Goal: Transaction & Acquisition: Book appointment/travel/reservation

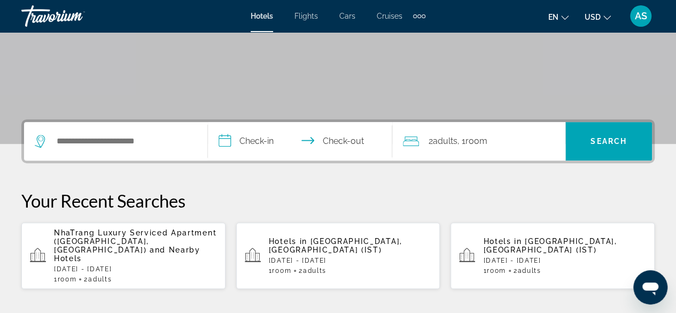
scroll to position [177, 0]
click at [82, 123] on div "Search widget" at bounding box center [116, 140] width 162 height 38
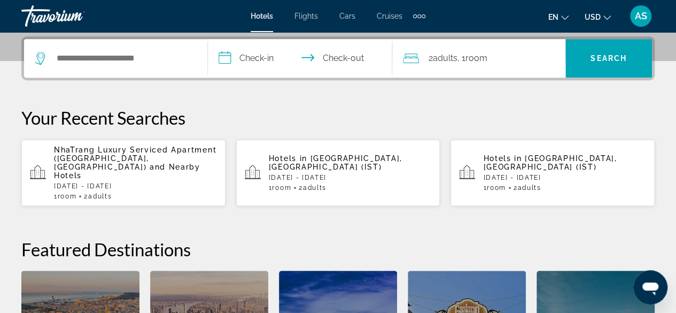
scroll to position [261, 0]
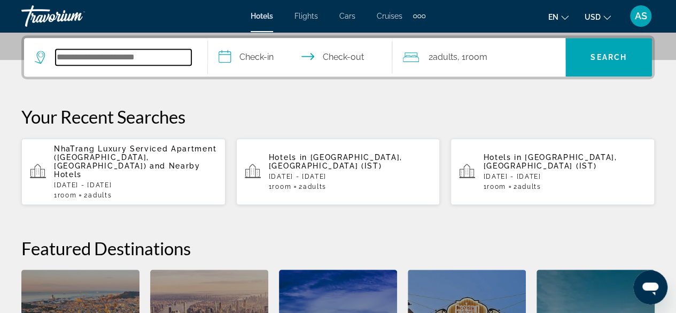
click at [82, 58] on input "Search hotel destination" at bounding box center [124, 57] width 136 height 16
type input "*******"
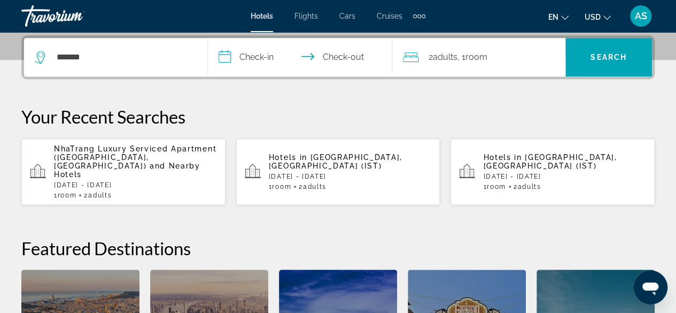
click at [258, 55] on input "**********" at bounding box center [302, 59] width 188 height 42
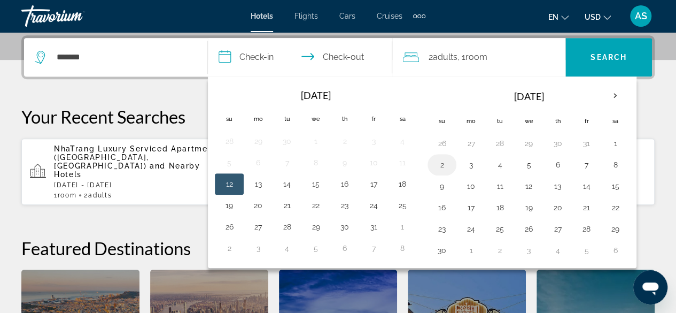
click at [442, 161] on button "2" at bounding box center [442, 164] width 17 height 15
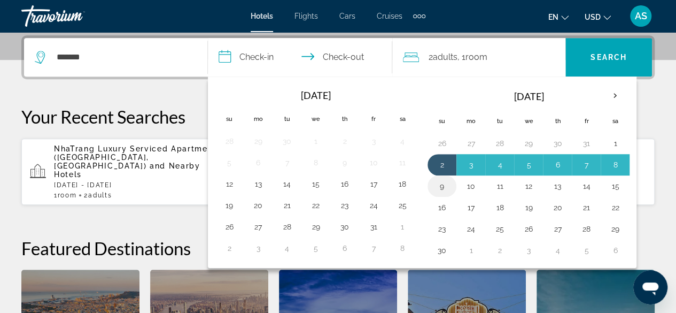
click at [443, 183] on button "9" at bounding box center [442, 186] width 17 height 15
type input "**********"
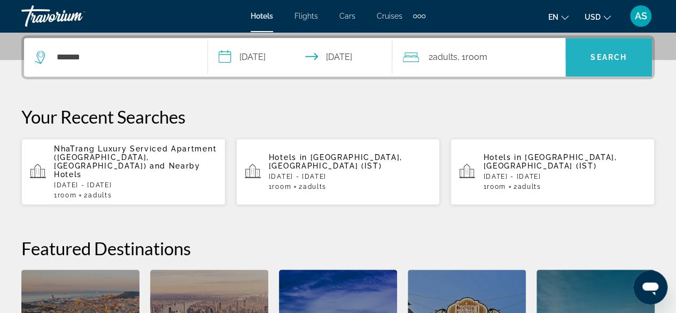
click at [607, 42] on span "Search" at bounding box center [609, 57] width 87 height 38
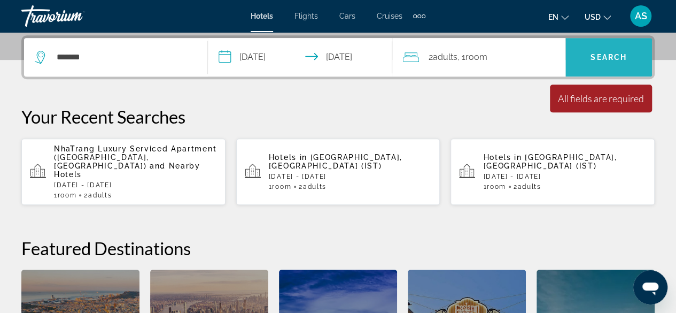
click at [623, 56] on span "Search" at bounding box center [609, 57] width 36 height 9
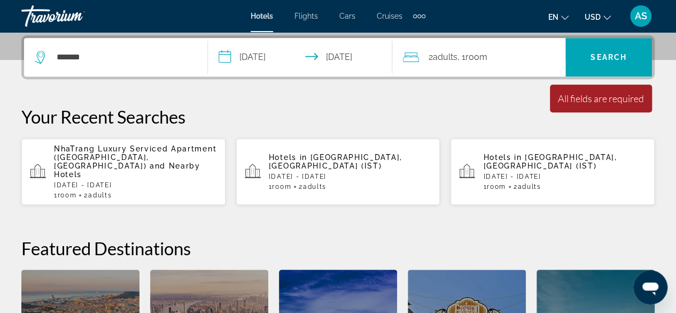
click at [195, 54] on div "*******" at bounding box center [116, 57] width 162 height 38
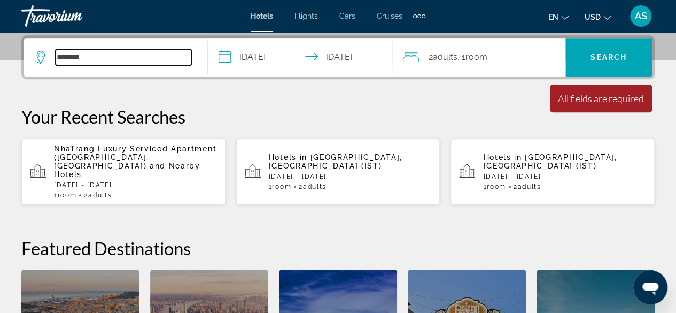
click at [122, 51] on input "*******" at bounding box center [124, 57] width 136 height 16
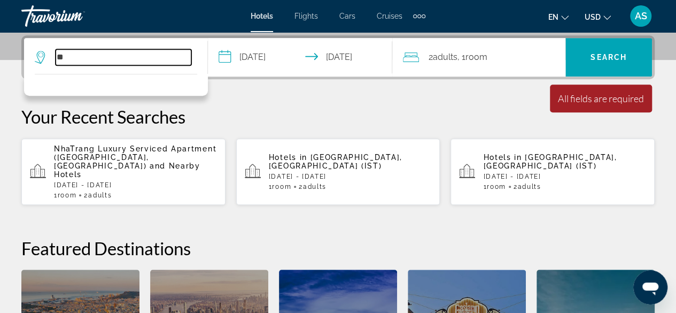
type input "*"
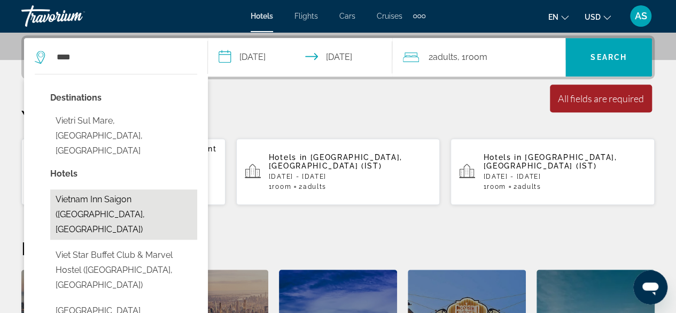
click at [88, 189] on button "Vietnam Inn Saigon ([GEOGRAPHIC_DATA], [GEOGRAPHIC_DATA])" at bounding box center [123, 214] width 147 height 50
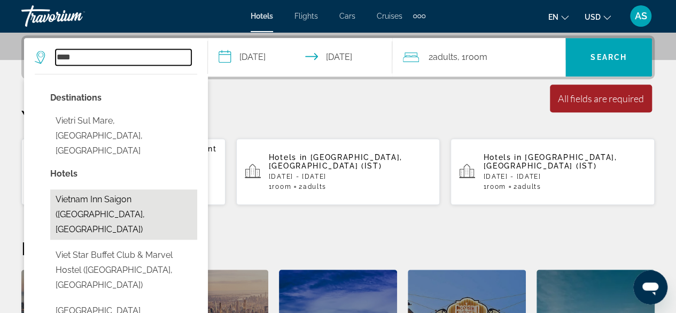
type input "**********"
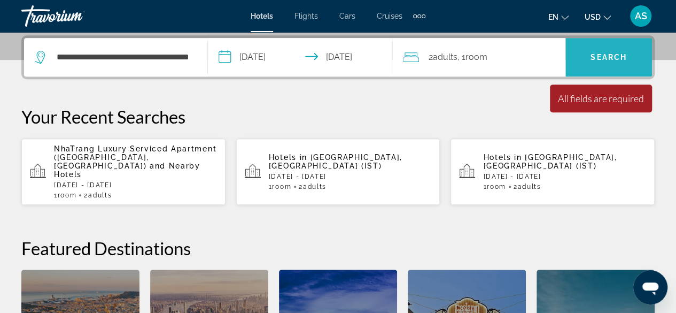
click at [595, 46] on span "Search" at bounding box center [609, 57] width 87 height 26
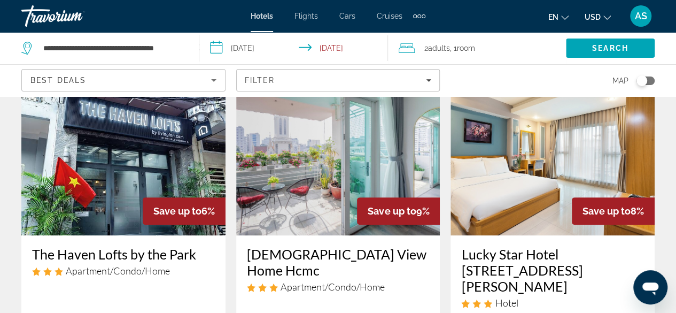
scroll to position [70, 0]
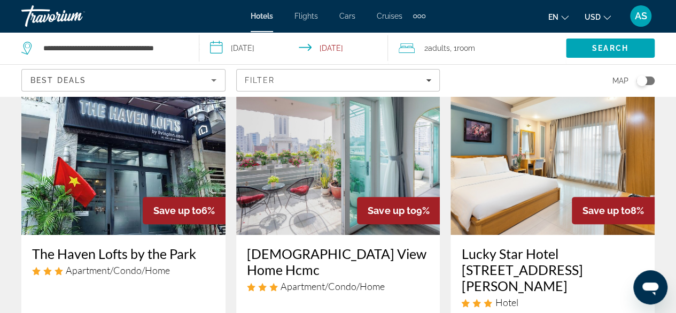
click at [340, 149] on img "Main content" at bounding box center [338, 149] width 204 height 171
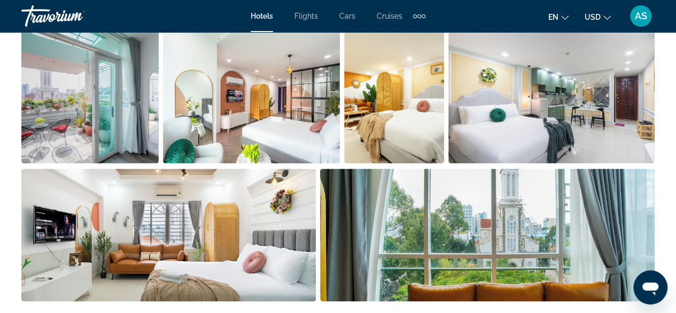
scroll to position [753, 0]
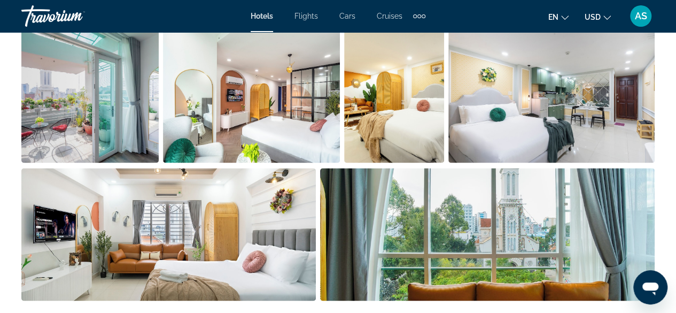
click at [316, 246] on li "Main content" at bounding box center [170, 236] width 299 height 138
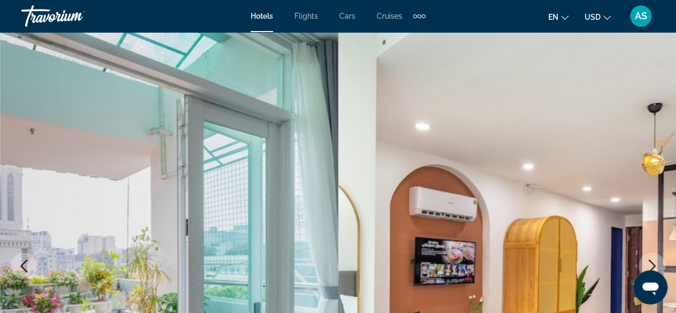
scroll to position [0, 0]
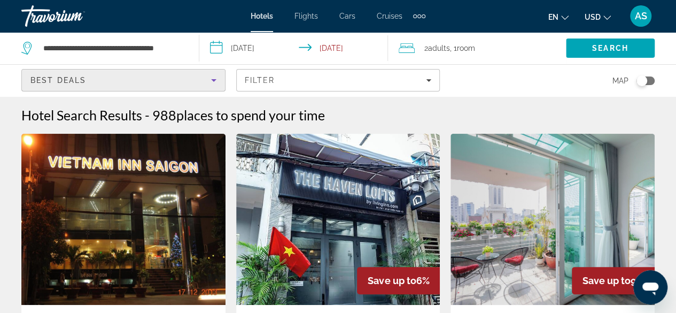
click at [141, 74] on div "Best Deals" at bounding box center [120, 80] width 181 height 13
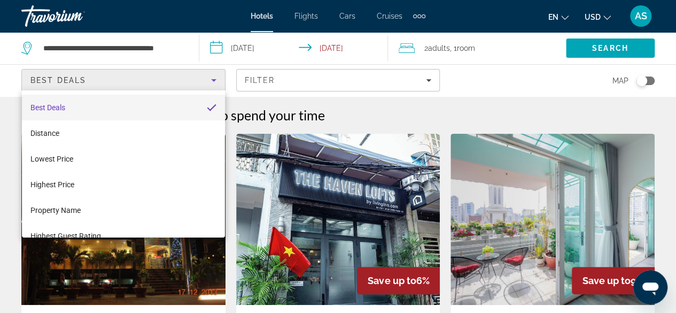
click at [165, 32] on div at bounding box center [338, 156] width 676 height 313
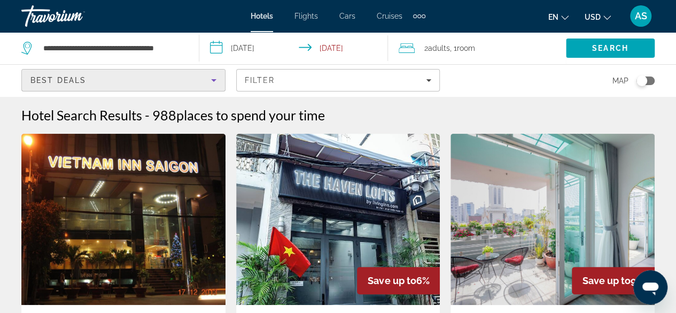
click at [157, 74] on div "Best Deals" at bounding box center [120, 80] width 181 height 13
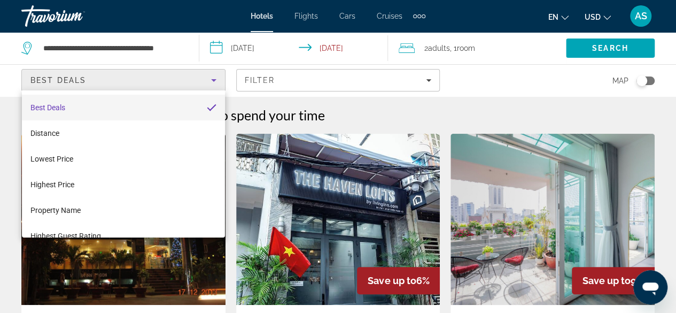
click at [167, 49] on div at bounding box center [338, 156] width 676 height 313
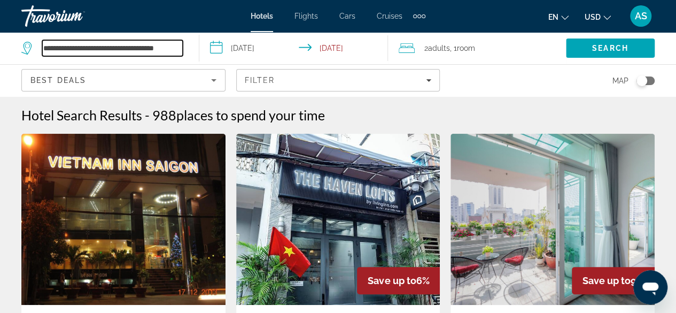
click at [167, 49] on input "**********" at bounding box center [112, 48] width 141 height 16
drag, startPoint x: 46, startPoint y: 48, endPoint x: 261, endPoint y: 50, distance: 215.5
click at [261, 50] on div "**********" at bounding box center [338, 48] width 676 height 32
type input "*"
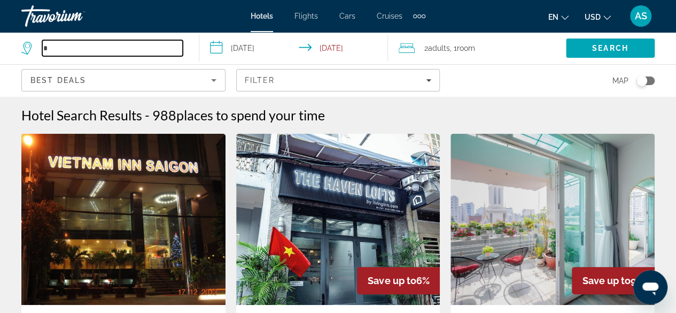
scroll to position [0, 0]
click at [104, 47] on input "Search hotel destination" at bounding box center [112, 48] width 141 height 16
type input "*"
drag, startPoint x: 87, startPoint y: 44, endPoint x: 15, endPoint y: 54, distance: 72.3
click at [15, 54] on app-destination-search "*****" at bounding box center [99, 48] width 199 height 32
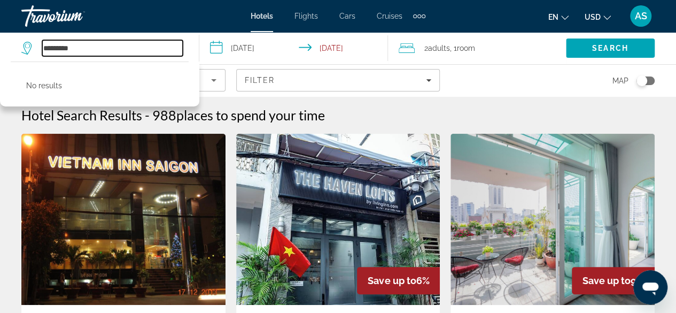
click at [58, 50] on input "*********" at bounding box center [112, 48] width 141 height 16
drag, startPoint x: 96, startPoint y: 50, endPoint x: 64, endPoint y: 48, distance: 32.7
click at [64, 48] on input "**********" at bounding box center [112, 48] width 141 height 16
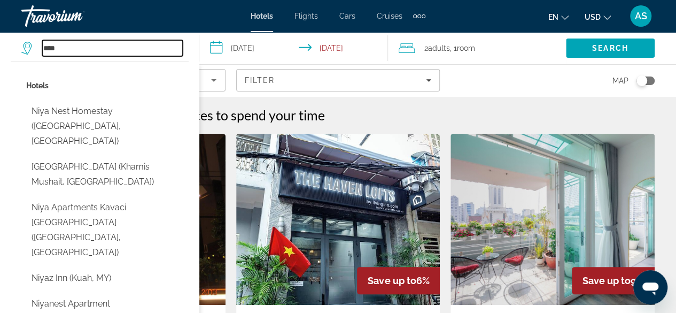
click at [64, 48] on input "****" at bounding box center [112, 48] width 141 height 16
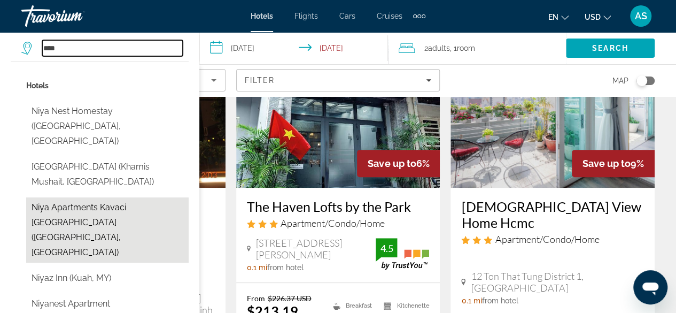
scroll to position [118, 0]
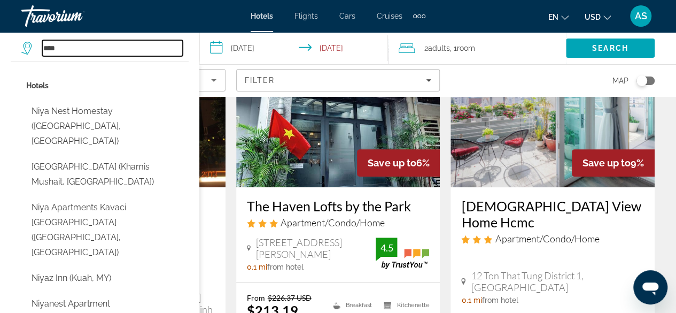
click at [83, 44] on input "****" at bounding box center [112, 48] width 141 height 16
type input "*"
click at [67, 51] on input "******" at bounding box center [112, 48] width 141 height 16
click at [49, 50] on input "******" at bounding box center [112, 48] width 141 height 16
drag, startPoint x: 96, startPoint y: 45, endPoint x: 0, endPoint y: 54, distance: 96.6
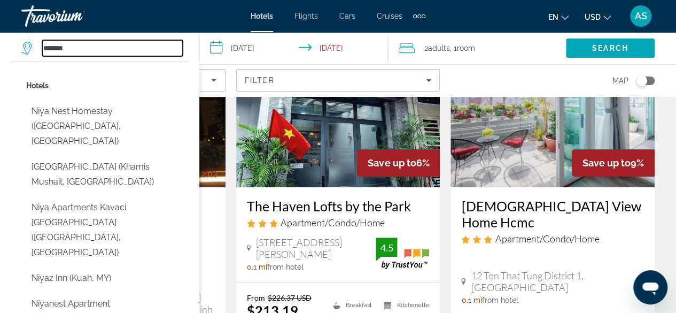
click at [0, 54] on app-destination-search "******* Hotels [GEOGRAPHIC_DATA] Homestay ([GEOGRAPHIC_DATA], [GEOGRAPHIC_DATA]…" at bounding box center [99, 48] width 199 height 32
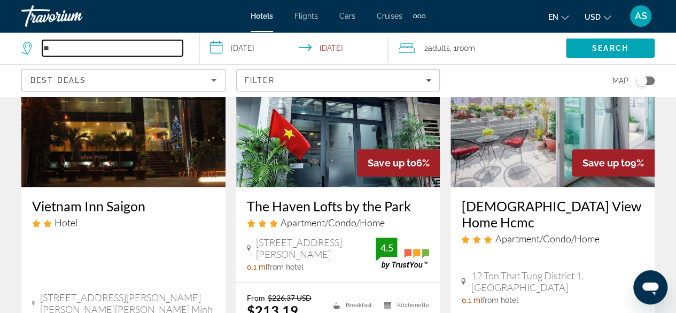
type input "*"
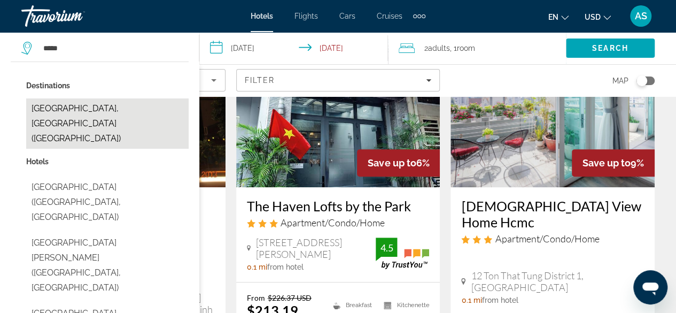
click at [65, 112] on button "[GEOGRAPHIC_DATA], [GEOGRAPHIC_DATA] ([GEOGRAPHIC_DATA])" at bounding box center [107, 123] width 163 height 50
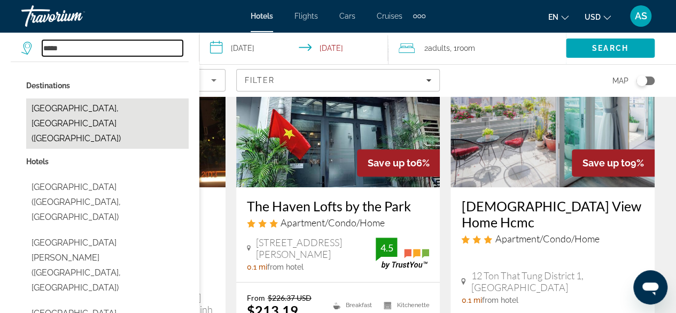
type input "**********"
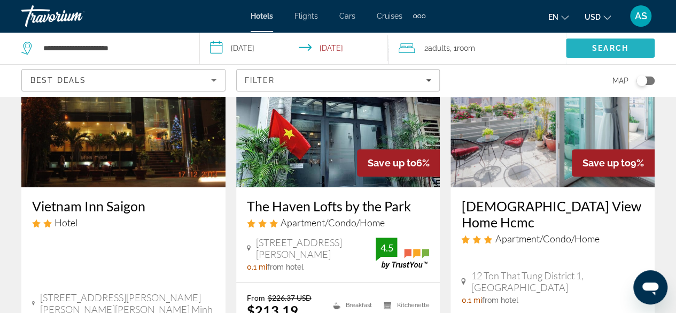
click at [589, 42] on span "Search" at bounding box center [610, 48] width 89 height 26
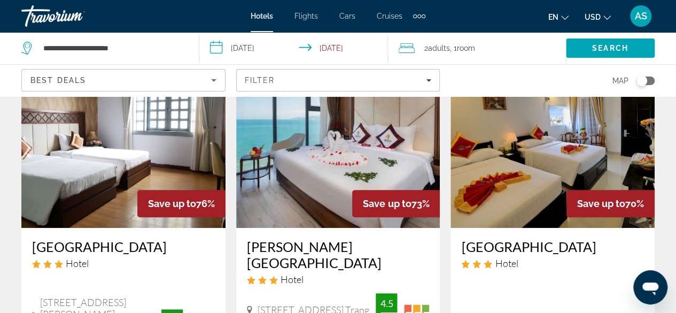
scroll to position [76, 0]
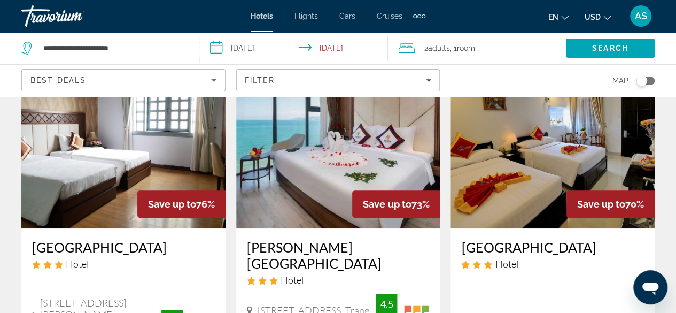
click at [300, 145] on img "Main content" at bounding box center [338, 142] width 204 height 171
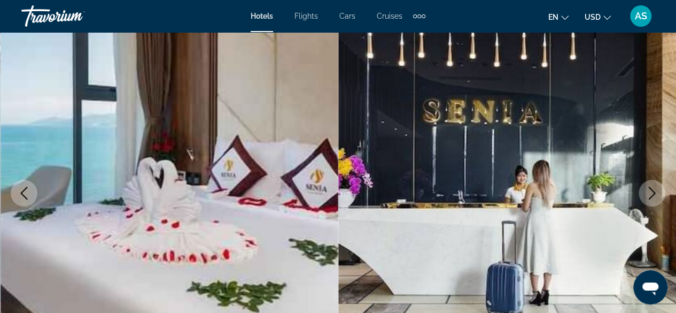
scroll to position [94, 0]
click at [650, 194] on icon "Next image" at bounding box center [652, 192] width 13 height 13
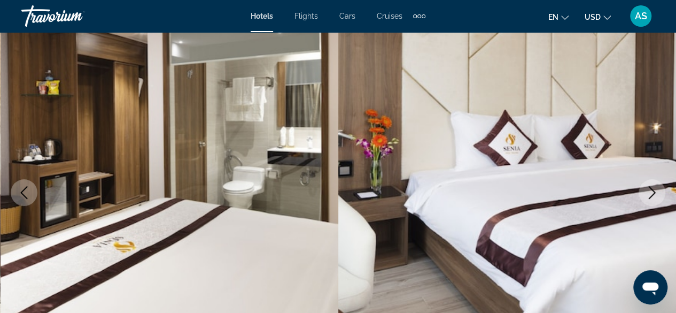
click at [650, 194] on icon "Next image" at bounding box center [652, 192] width 13 height 13
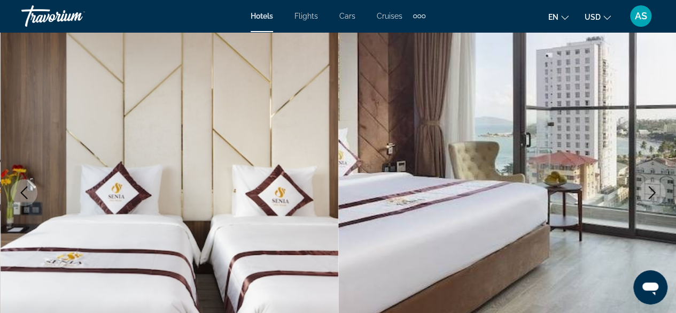
click at [650, 194] on icon "Next image" at bounding box center [652, 192] width 13 height 13
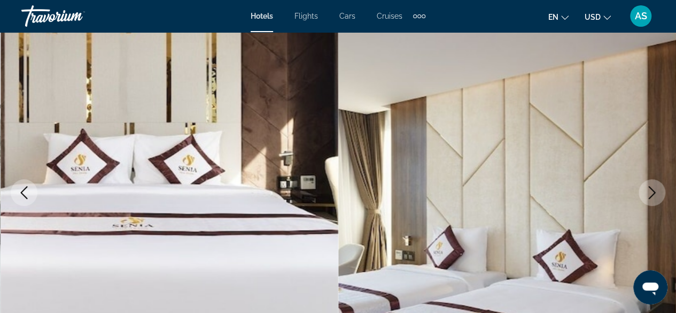
click at [650, 194] on icon "Next image" at bounding box center [652, 192] width 13 height 13
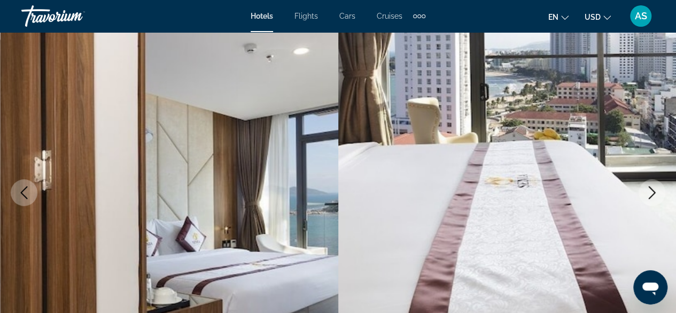
click at [650, 194] on icon "Next image" at bounding box center [652, 192] width 13 height 13
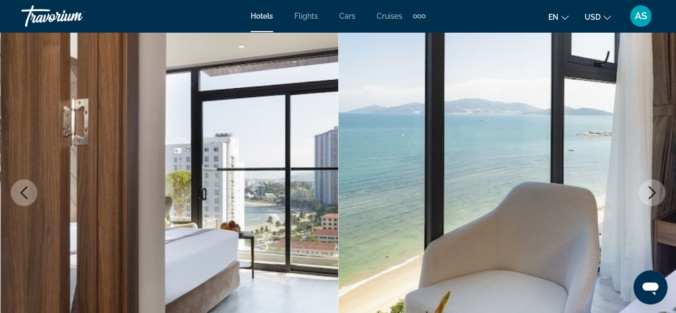
drag, startPoint x: 650, startPoint y: 194, endPoint x: 153, endPoint y: 135, distance: 500.1
click at [153, 135] on div "prev next [GEOGRAPHIC_DATA], , [GEOGRAPHIC_DATA][PERSON_NAME] 4.5 Address [STRE…" at bounding box center [338, 193] width 676 height 508
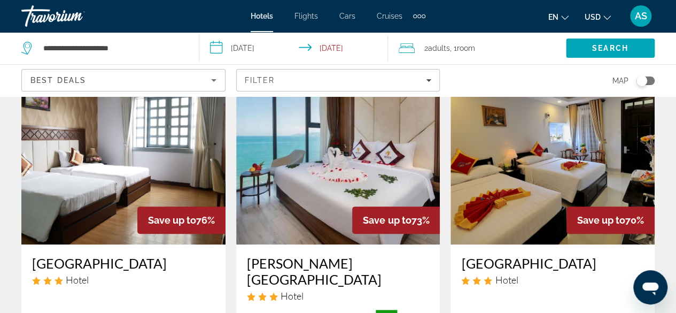
scroll to position [60, 0]
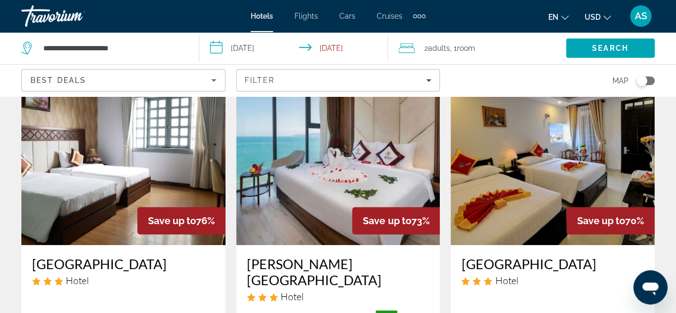
click at [345, 204] on img "Main content" at bounding box center [338, 159] width 204 height 171
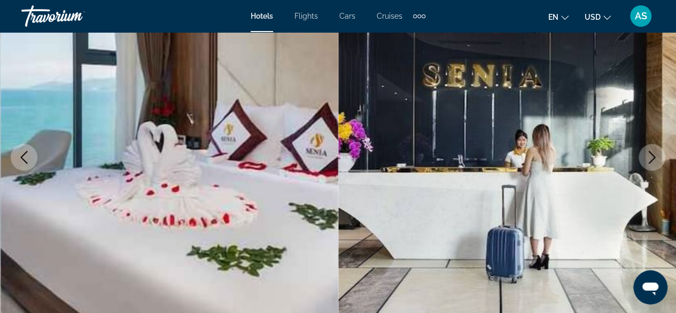
scroll to position [129, 0]
click at [648, 153] on icon "Next image" at bounding box center [652, 156] width 13 height 13
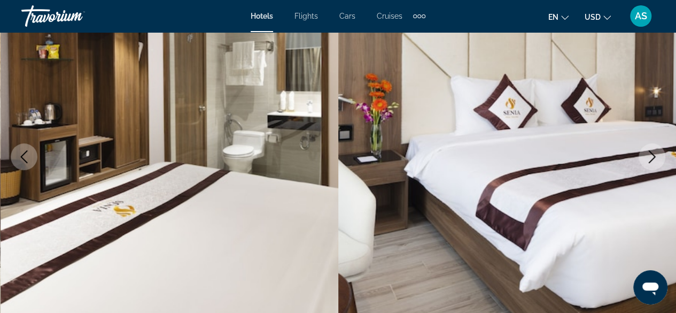
click at [648, 153] on icon "Next image" at bounding box center [652, 156] width 13 height 13
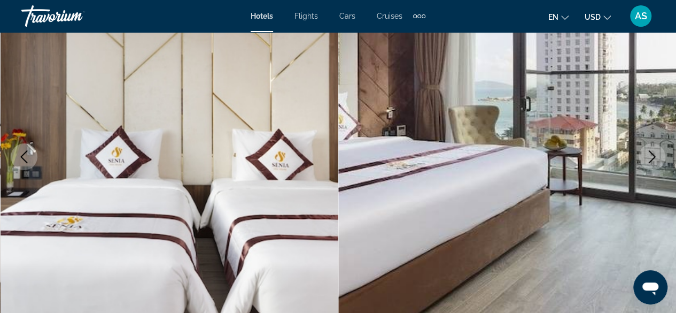
click at [648, 153] on icon "Next image" at bounding box center [652, 156] width 13 height 13
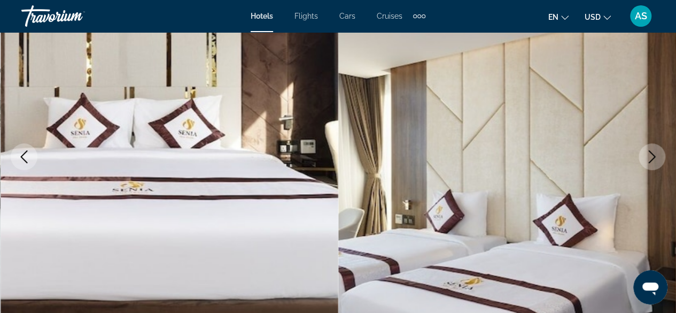
click at [648, 153] on icon "Next image" at bounding box center [652, 156] width 13 height 13
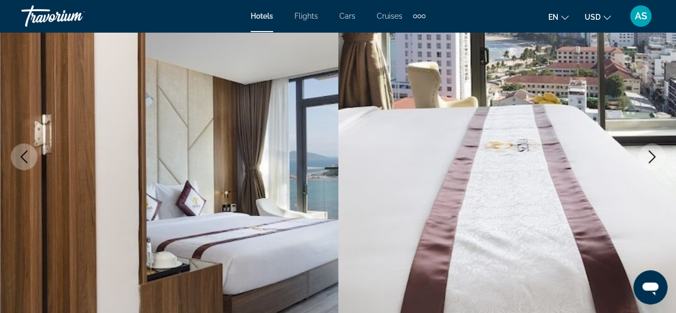
click at [648, 153] on icon "Next image" at bounding box center [652, 156] width 13 height 13
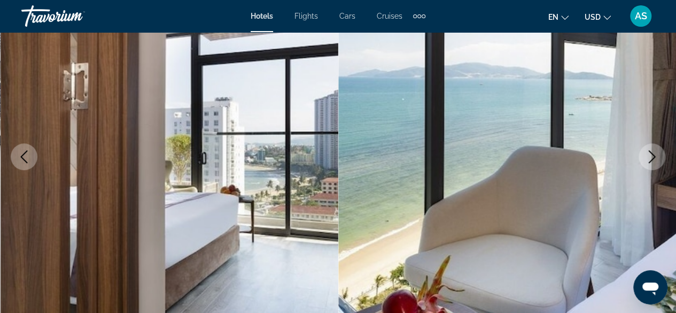
click at [648, 153] on icon "Next image" at bounding box center [652, 156] width 13 height 13
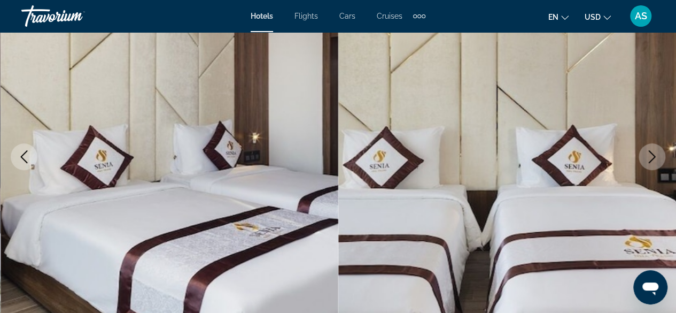
click at [16, 162] on button "Previous image" at bounding box center [24, 156] width 27 height 27
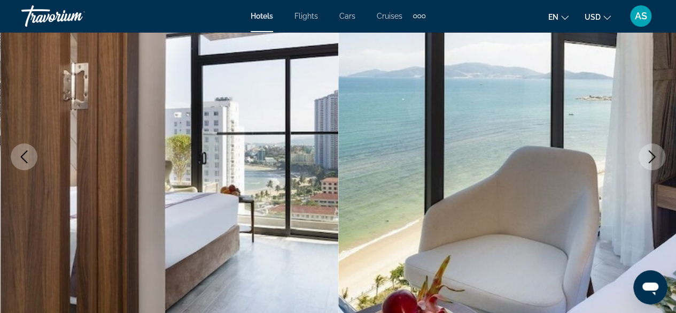
click at [655, 151] on icon "Next image" at bounding box center [652, 156] width 13 height 13
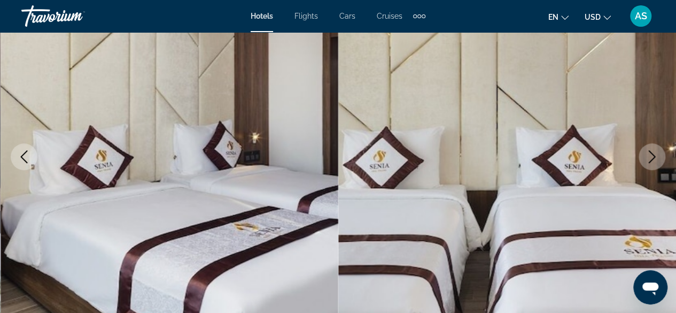
click at [655, 151] on icon "Next image" at bounding box center [652, 156] width 13 height 13
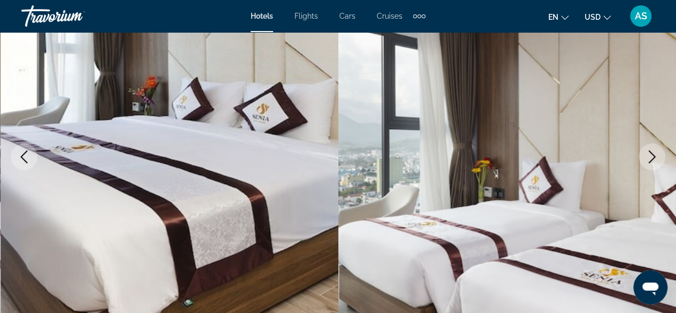
click at [655, 151] on icon "Next image" at bounding box center [652, 156] width 13 height 13
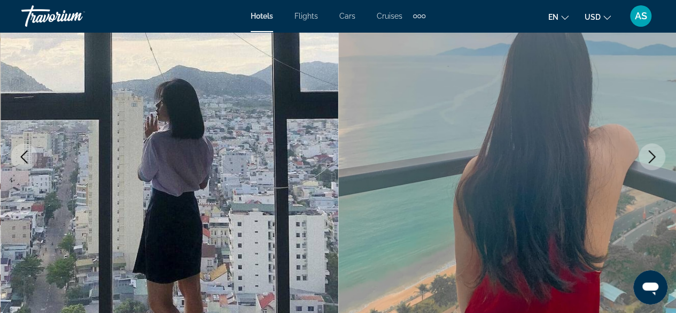
click at [655, 151] on icon "Next image" at bounding box center [652, 156] width 13 height 13
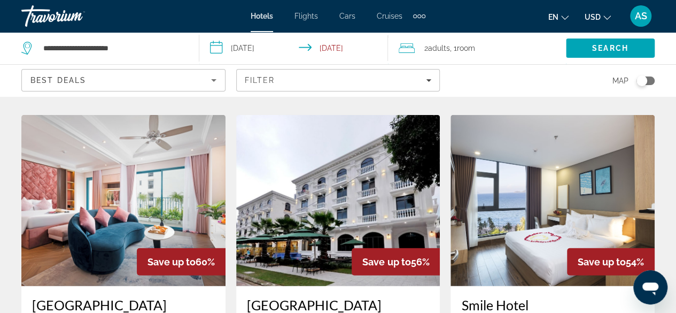
scroll to position [1334, 0]
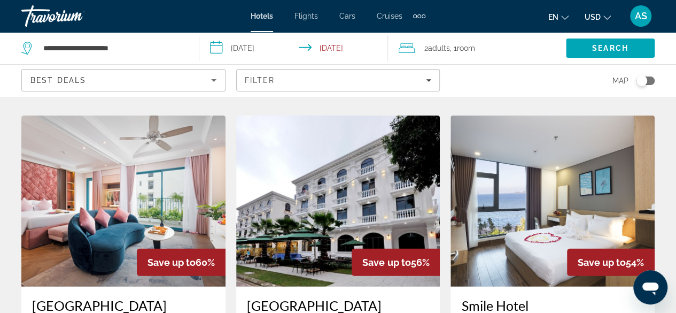
click at [372, 121] on img "Main content" at bounding box center [338, 200] width 204 height 171
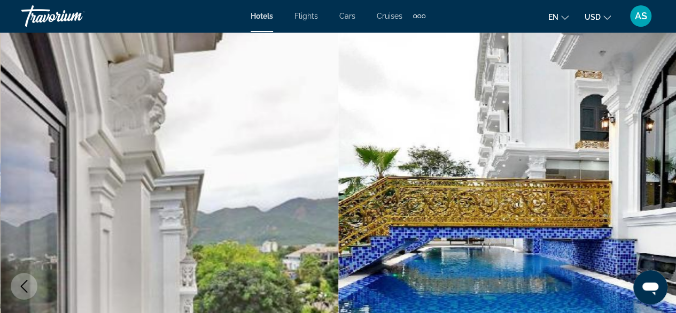
click at [667, 163] on img "Main content" at bounding box center [507, 286] width 338 height 508
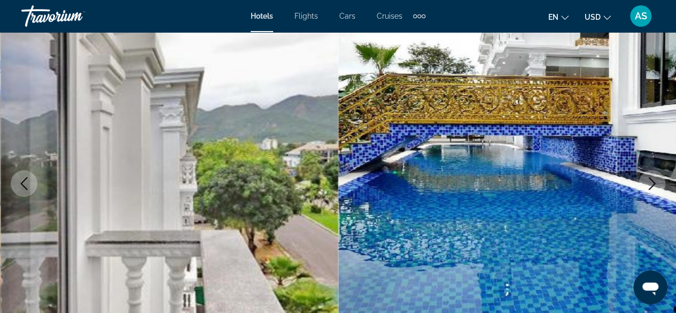
click at [646, 187] on icon "Next image" at bounding box center [652, 183] width 13 height 13
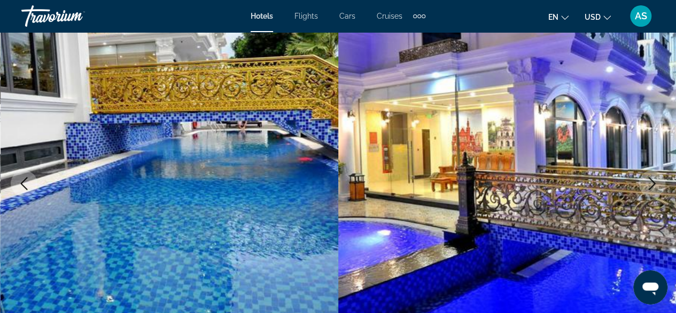
click at [646, 187] on icon "Next image" at bounding box center [652, 183] width 13 height 13
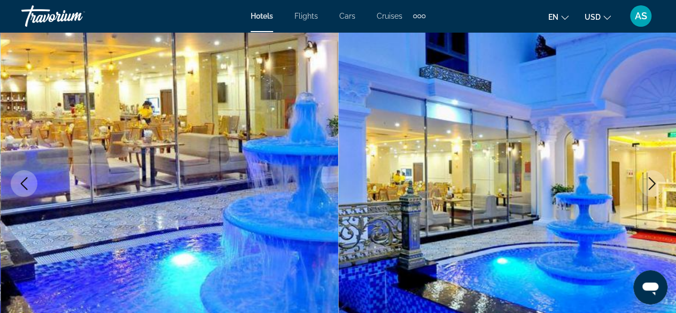
click at [646, 187] on icon "Next image" at bounding box center [652, 183] width 13 height 13
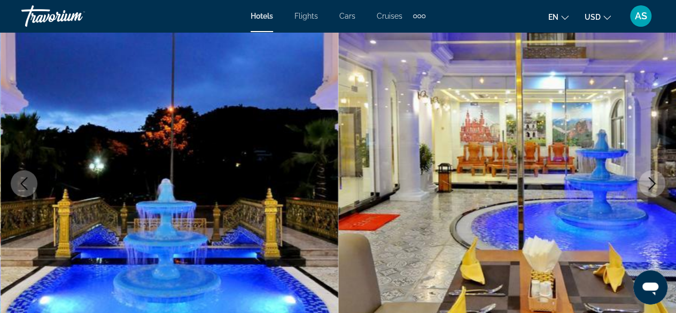
click at [646, 187] on icon "Next image" at bounding box center [652, 183] width 13 height 13
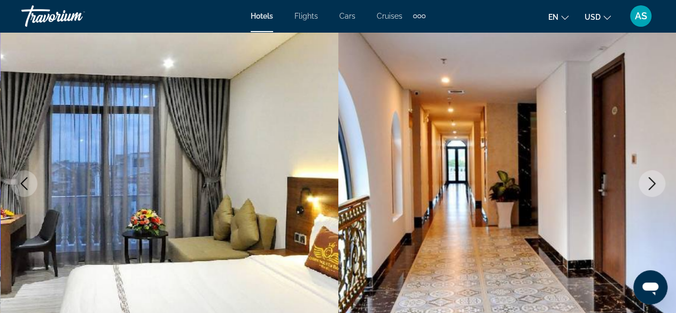
click at [646, 187] on icon "Next image" at bounding box center [652, 183] width 13 height 13
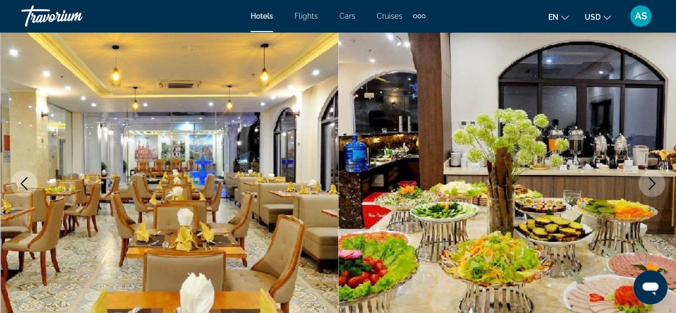
click at [651, 186] on icon "Next image" at bounding box center [652, 183] width 13 height 13
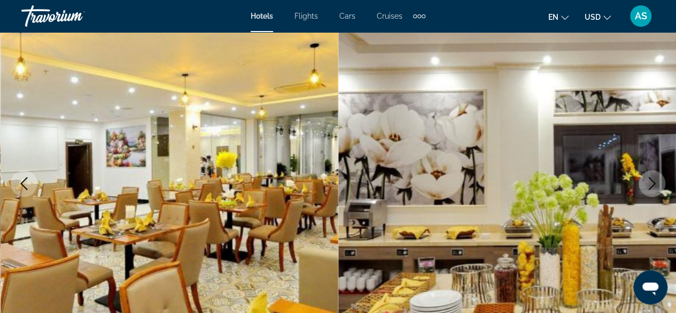
click at [651, 186] on icon "Next image" at bounding box center [652, 183] width 13 height 13
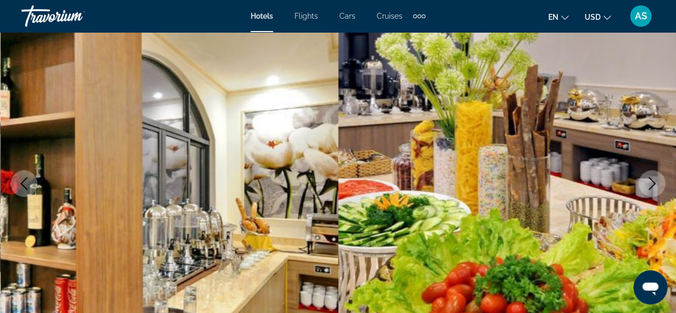
click at [651, 186] on icon "Next image" at bounding box center [652, 183] width 13 height 13
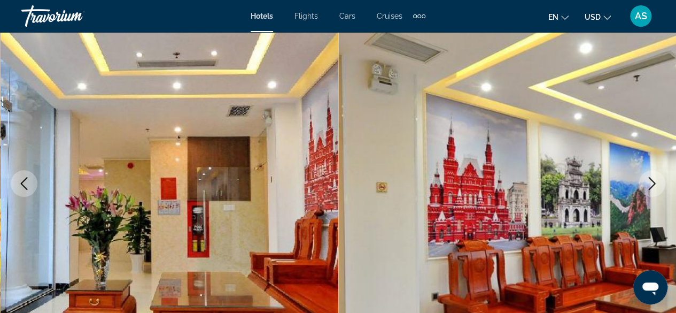
click at [651, 186] on icon "Next image" at bounding box center [652, 183] width 13 height 13
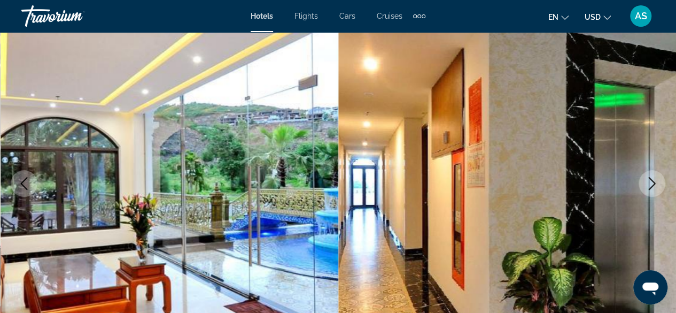
click at [651, 186] on icon "Next image" at bounding box center [652, 183] width 13 height 13
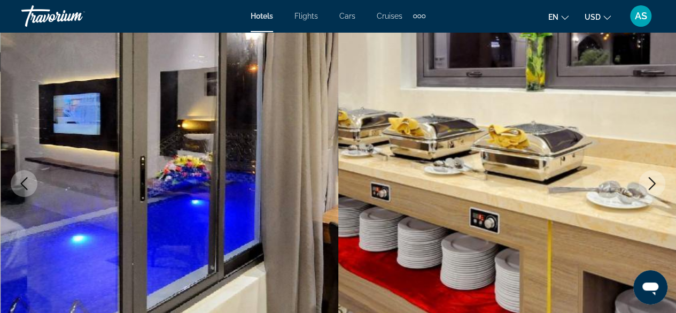
click at [651, 186] on icon "Next image" at bounding box center [652, 183] width 13 height 13
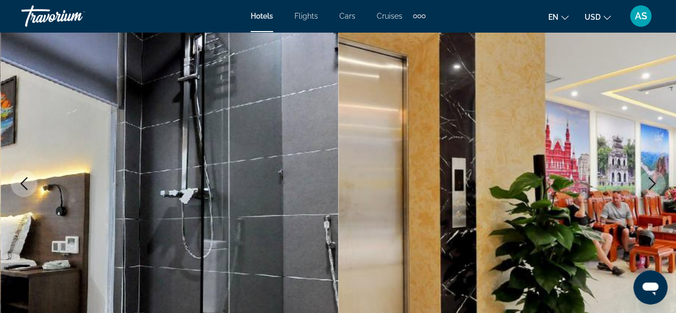
click at [651, 186] on icon "Next image" at bounding box center [652, 183] width 13 height 13
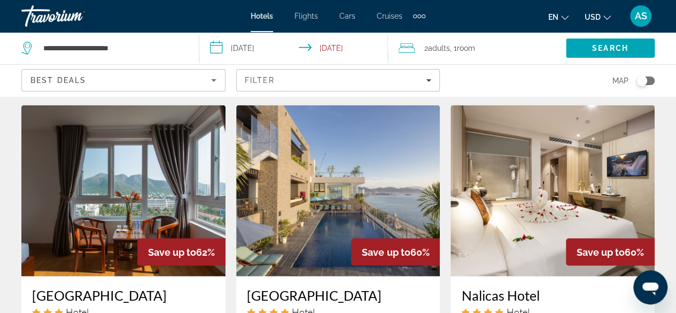
scroll to position [913, 0]
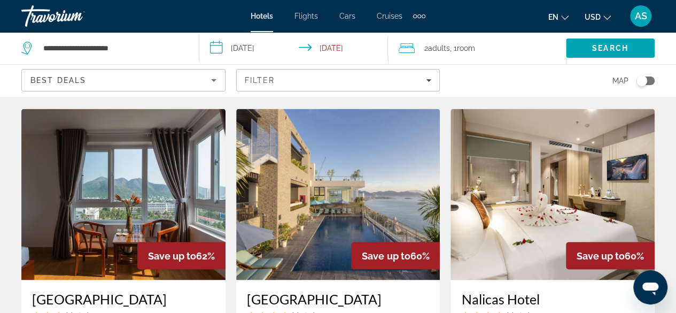
click at [337, 156] on img "Main content" at bounding box center [338, 194] width 204 height 171
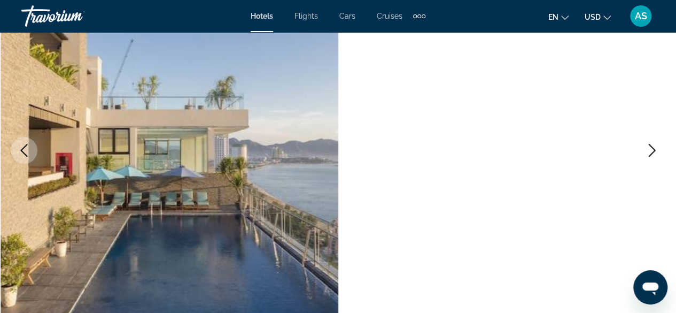
scroll to position [136, 0]
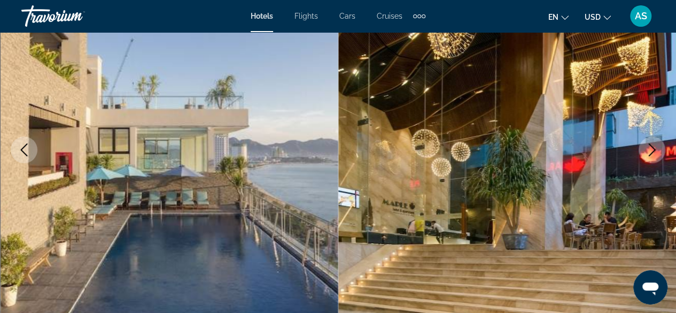
click at [645, 155] on button "Next image" at bounding box center [652, 149] width 27 height 27
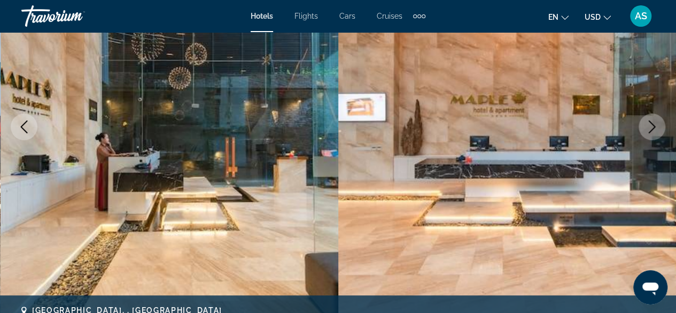
scroll to position [143, 0]
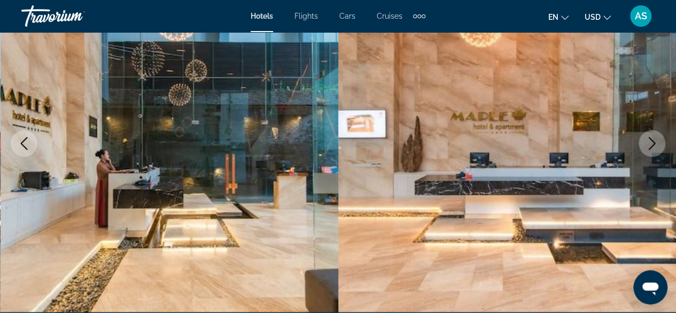
click at [650, 151] on button "Next image" at bounding box center [652, 143] width 27 height 27
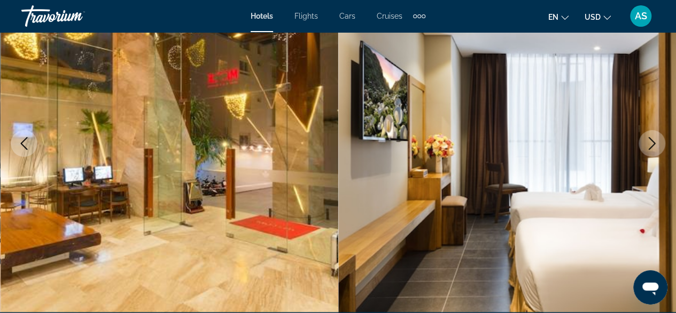
click at [650, 151] on button "Next image" at bounding box center [652, 143] width 27 height 27
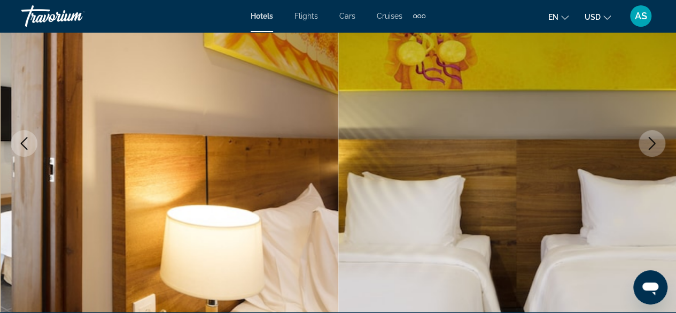
click at [650, 151] on button "Next image" at bounding box center [652, 143] width 27 height 27
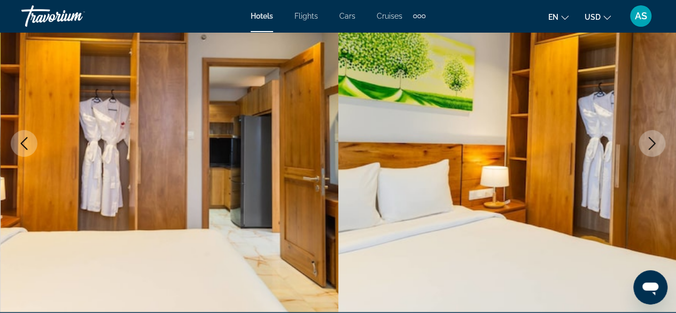
click at [650, 151] on button "Next image" at bounding box center [652, 143] width 27 height 27
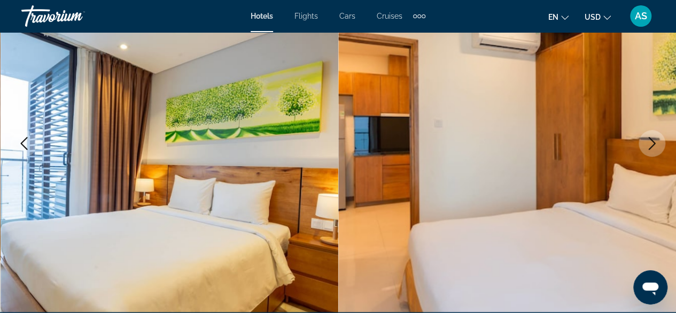
click at [650, 151] on button "Next image" at bounding box center [652, 143] width 27 height 27
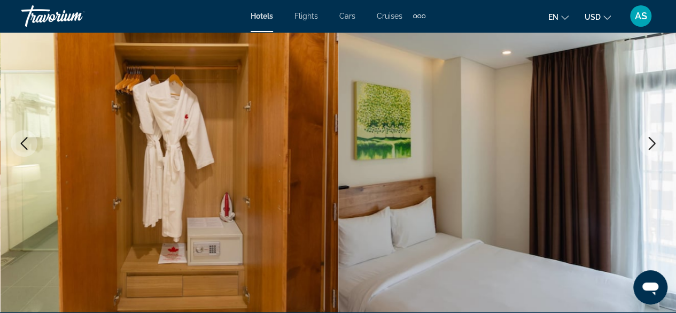
click at [650, 151] on button "Next image" at bounding box center [652, 143] width 27 height 27
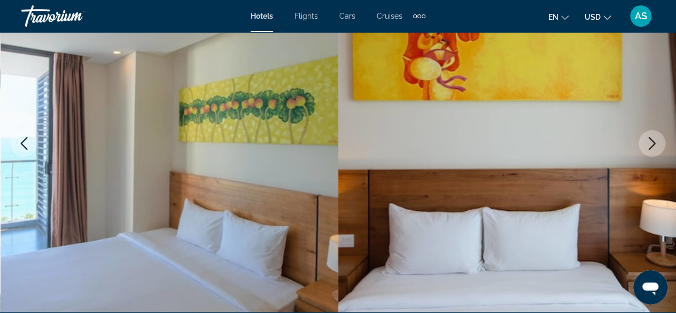
click at [470, 118] on img "Main content" at bounding box center [507, 143] width 338 height 508
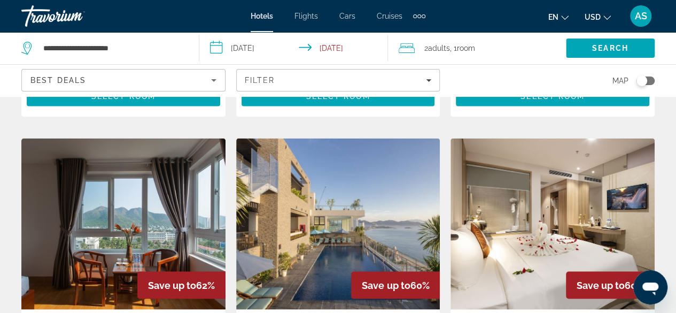
scroll to position [871, 0]
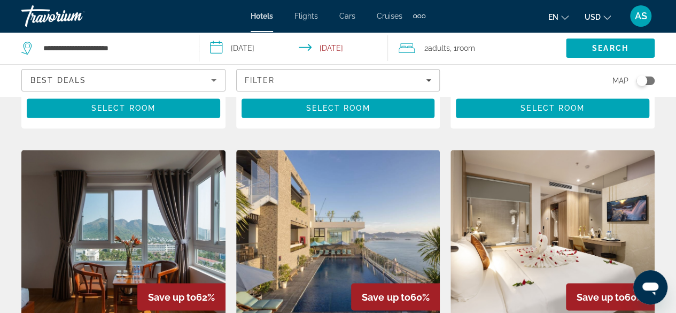
click at [535, 200] on img "Main content" at bounding box center [553, 235] width 204 height 171
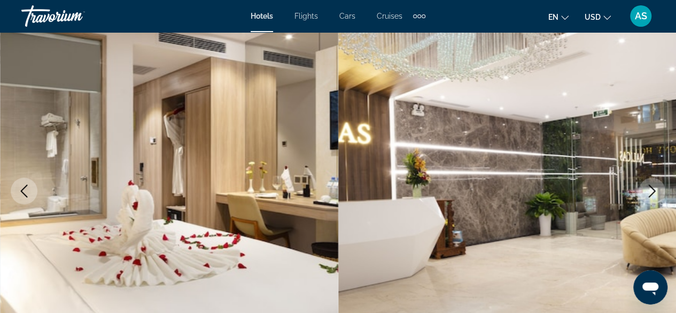
scroll to position [95, 0]
click at [646, 188] on icon "Next image" at bounding box center [652, 191] width 13 height 13
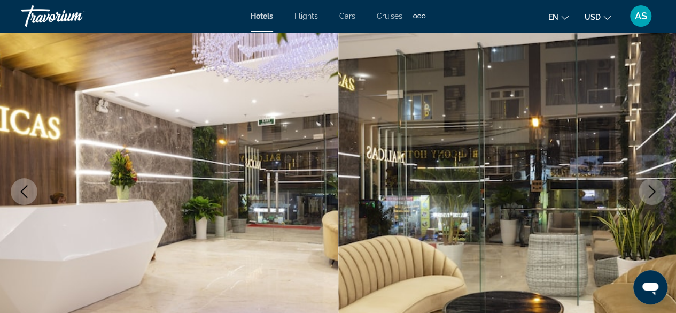
click at [646, 188] on icon "Next image" at bounding box center [652, 191] width 13 height 13
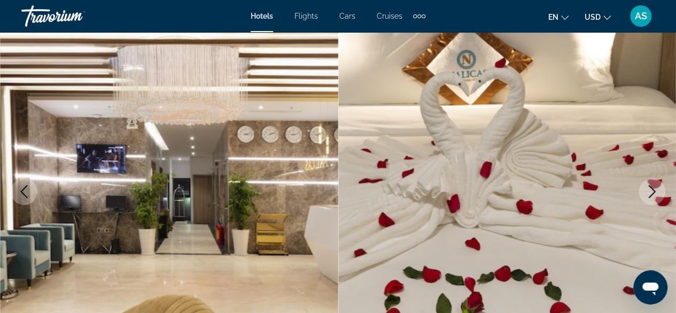
click at [646, 188] on icon "Next image" at bounding box center [652, 191] width 13 height 13
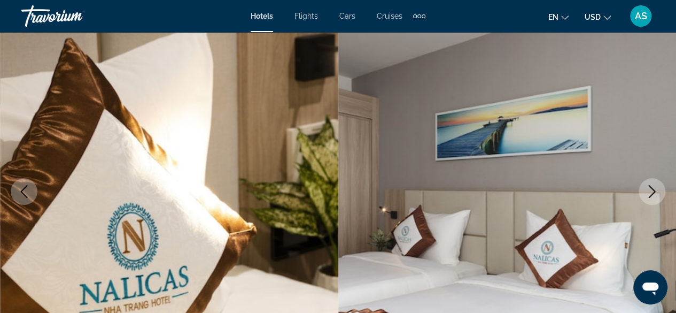
click at [646, 188] on icon "Next image" at bounding box center [652, 191] width 13 height 13
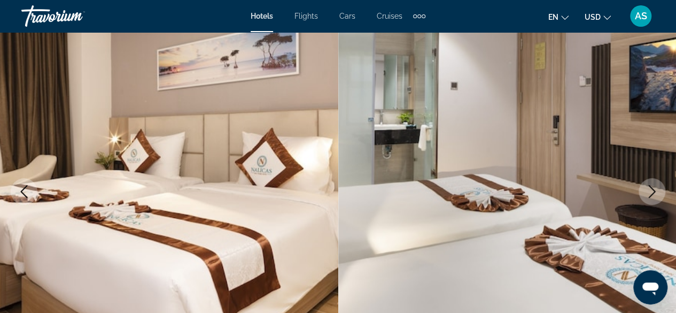
click at [646, 188] on icon "Next image" at bounding box center [652, 191] width 13 height 13
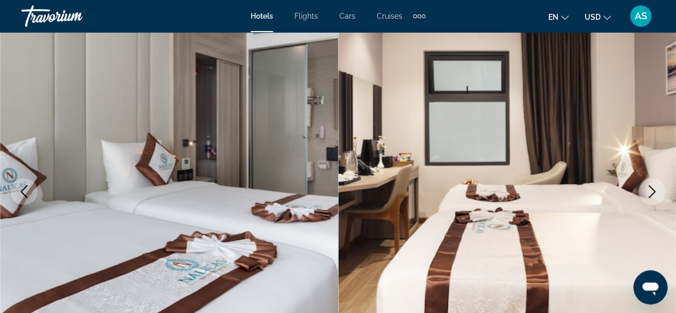
click at [646, 188] on icon "Next image" at bounding box center [652, 191] width 13 height 13
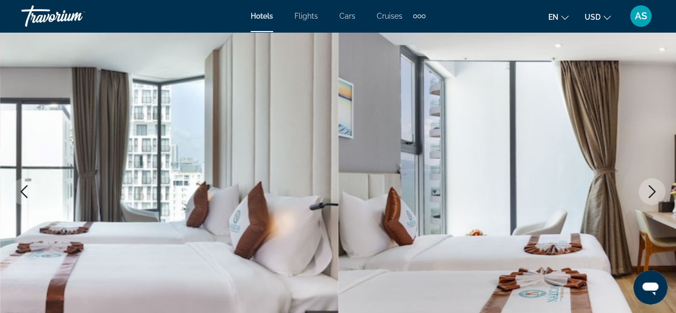
click at [646, 188] on icon "Next image" at bounding box center [652, 191] width 13 height 13
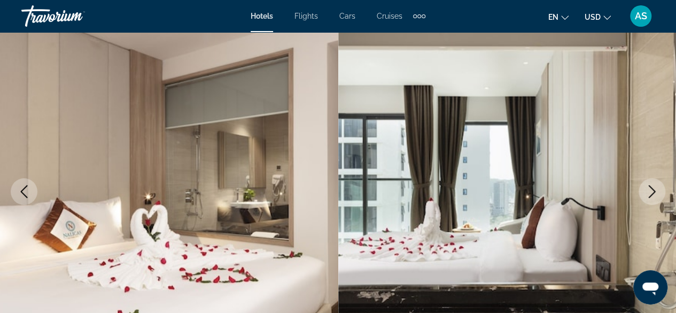
click at [646, 188] on icon "Next image" at bounding box center [652, 191] width 13 height 13
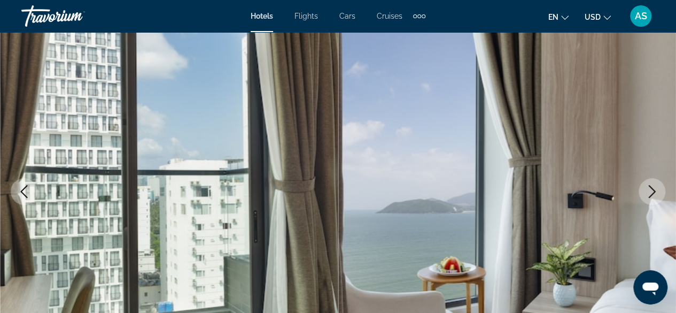
click at [646, 188] on icon "Next image" at bounding box center [652, 191] width 13 height 13
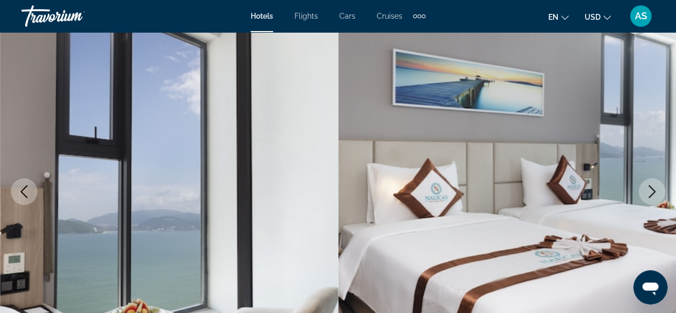
click at [646, 188] on icon "Next image" at bounding box center [652, 191] width 13 height 13
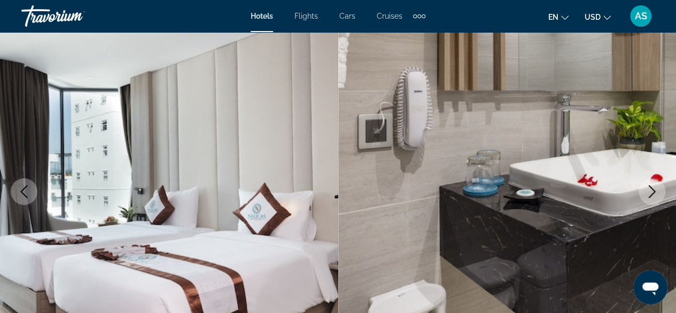
click at [646, 188] on icon "Next image" at bounding box center [652, 191] width 13 height 13
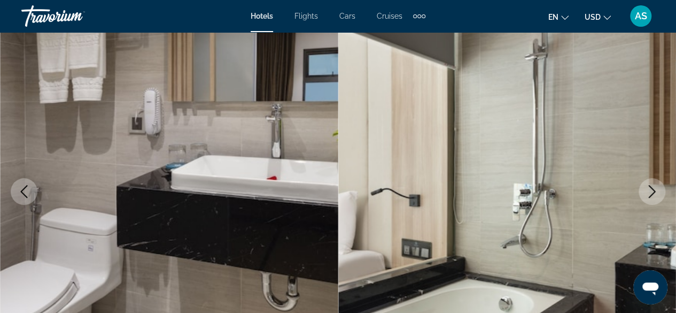
click at [646, 188] on icon "Next image" at bounding box center [652, 191] width 13 height 13
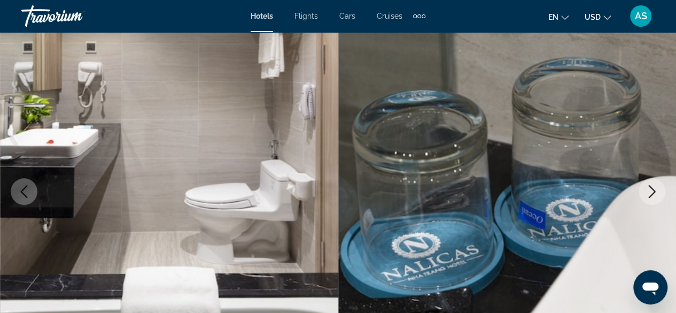
click at [646, 188] on icon "Next image" at bounding box center [652, 191] width 13 height 13
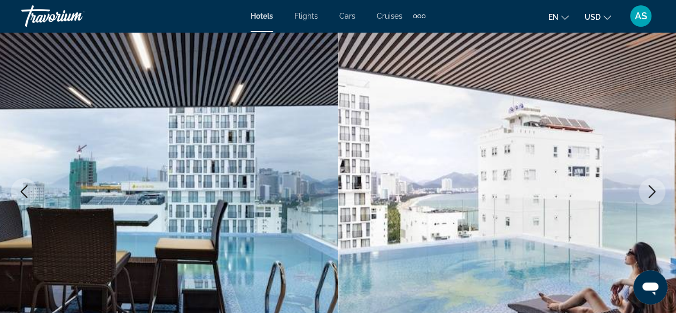
click at [646, 188] on icon "Next image" at bounding box center [652, 191] width 13 height 13
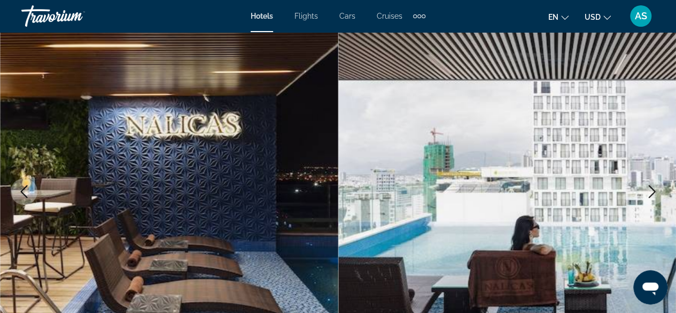
click at [646, 188] on icon "Next image" at bounding box center [652, 191] width 13 height 13
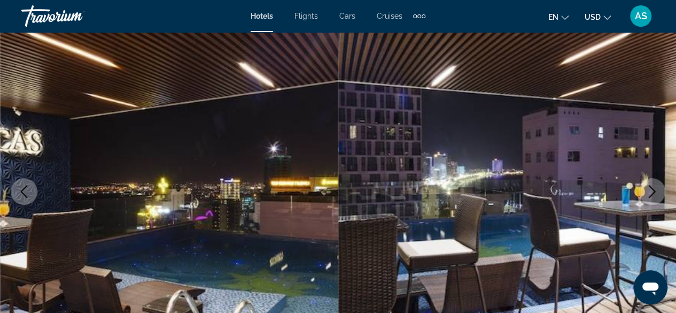
click at [646, 188] on icon "Next image" at bounding box center [652, 191] width 13 height 13
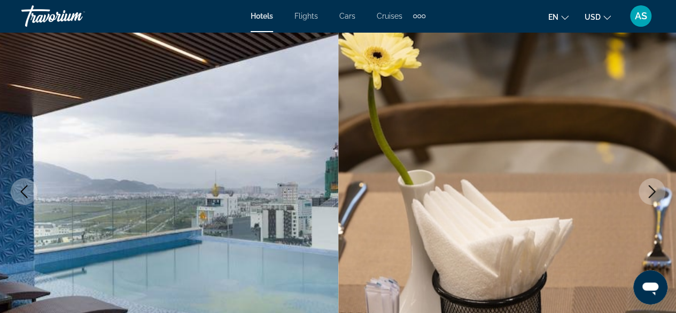
click at [646, 188] on icon "Next image" at bounding box center [652, 191] width 13 height 13
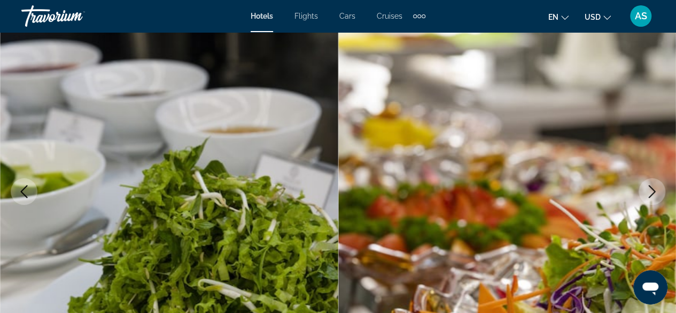
click at [646, 188] on icon "Next image" at bounding box center [652, 191] width 13 height 13
